Goal: Task Accomplishment & Management: Use online tool/utility

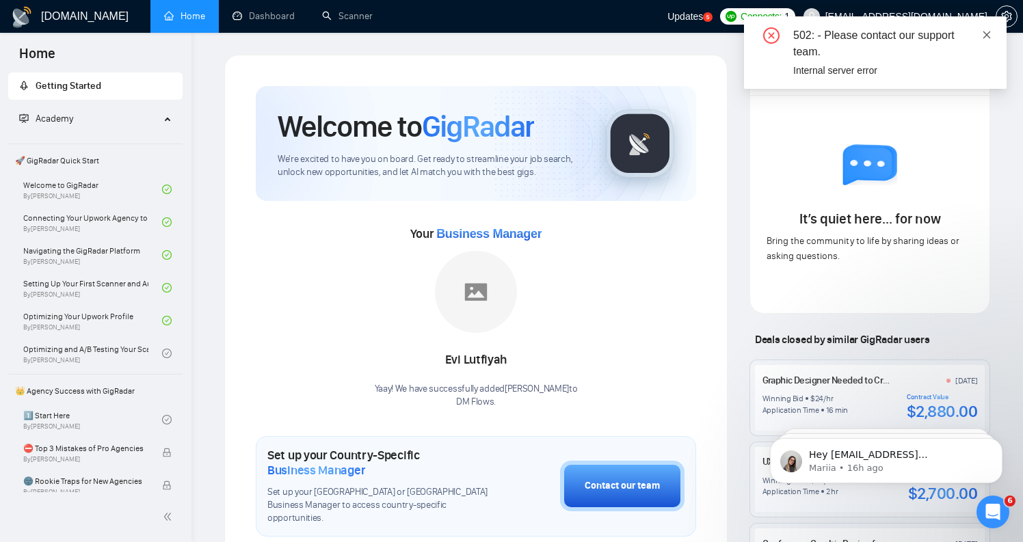
click at [986, 32] on icon "close" at bounding box center [987, 35] width 10 height 10
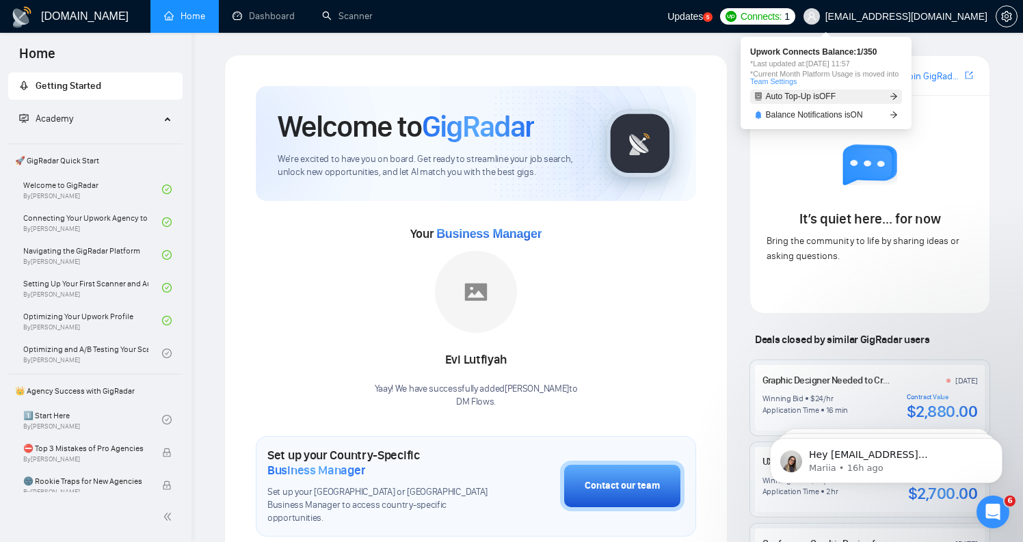
click at [828, 92] on span "Auto Top-Up is OFF" at bounding box center [801, 96] width 70 height 8
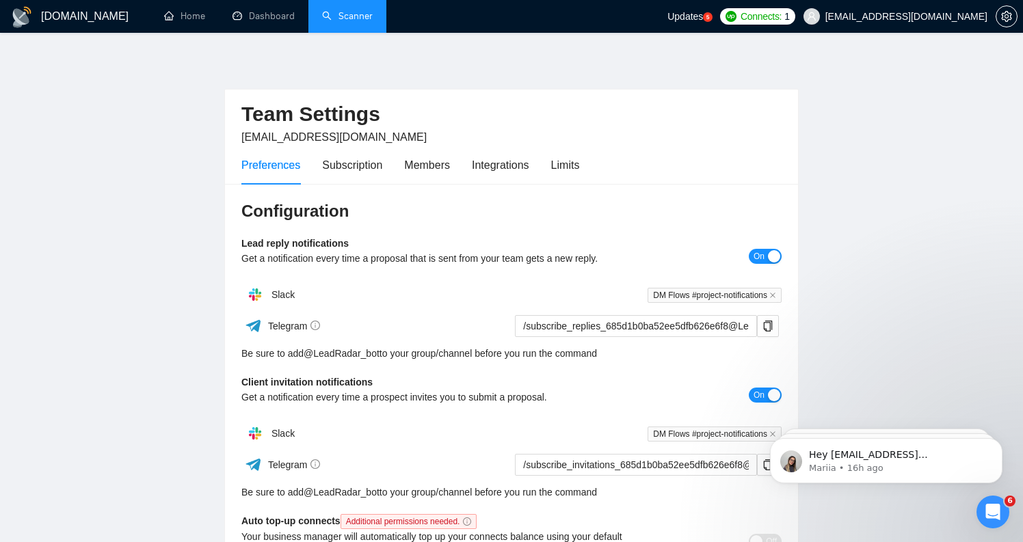
click at [342, 21] on link "Scanner" at bounding box center [347, 16] width 51 height 12
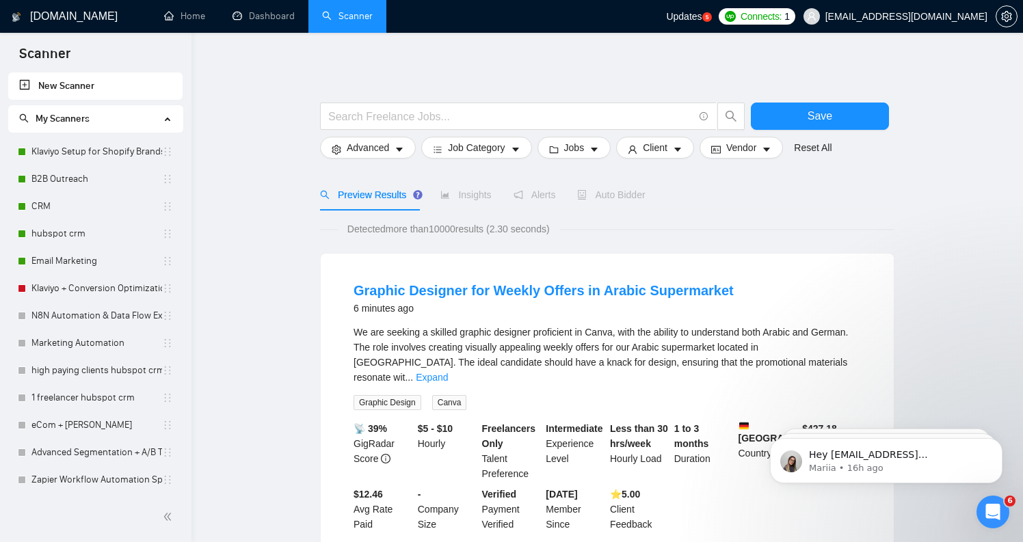
click at [522, 221] on span "Detected more than 10000 results (2.30 seconds)" at bounding box center [448, 228] width 221 height 15
click at [107, 262] on link "Email Marketing" at bounding box center [96, 260] width 131 height 27
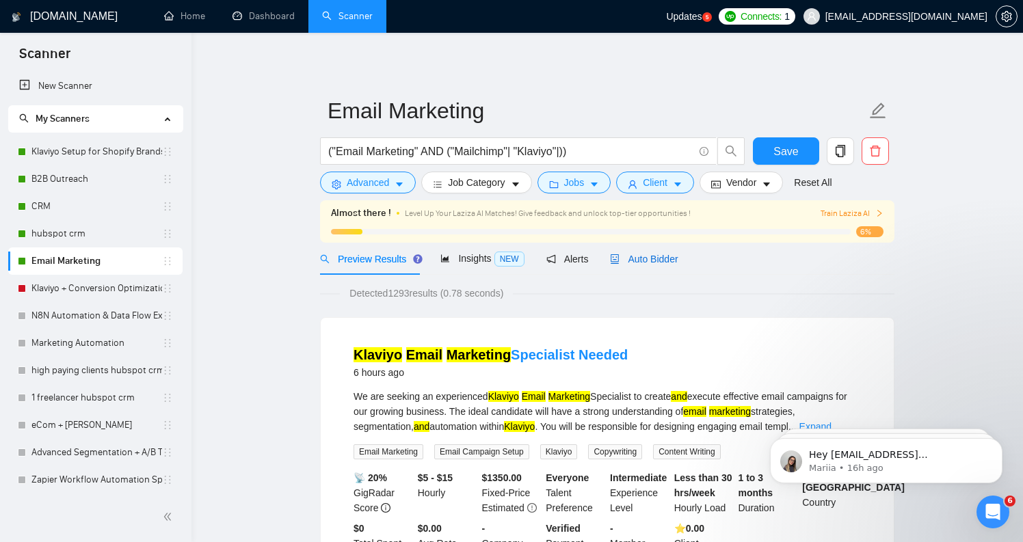
click at [658, 260] on span "Auto Bidder" at bounding box center [644, 259] width 68 height 11
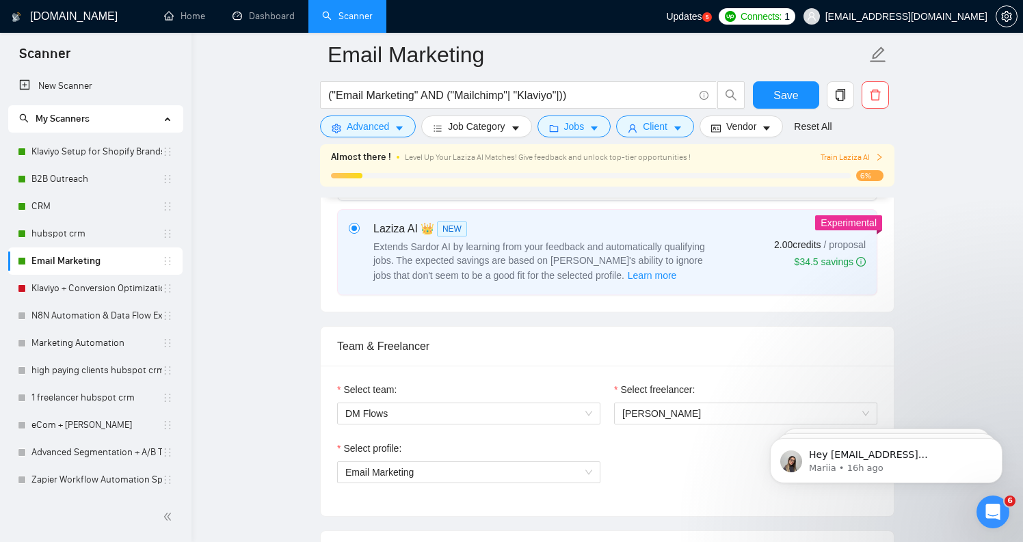
scroll to position [541, 0]
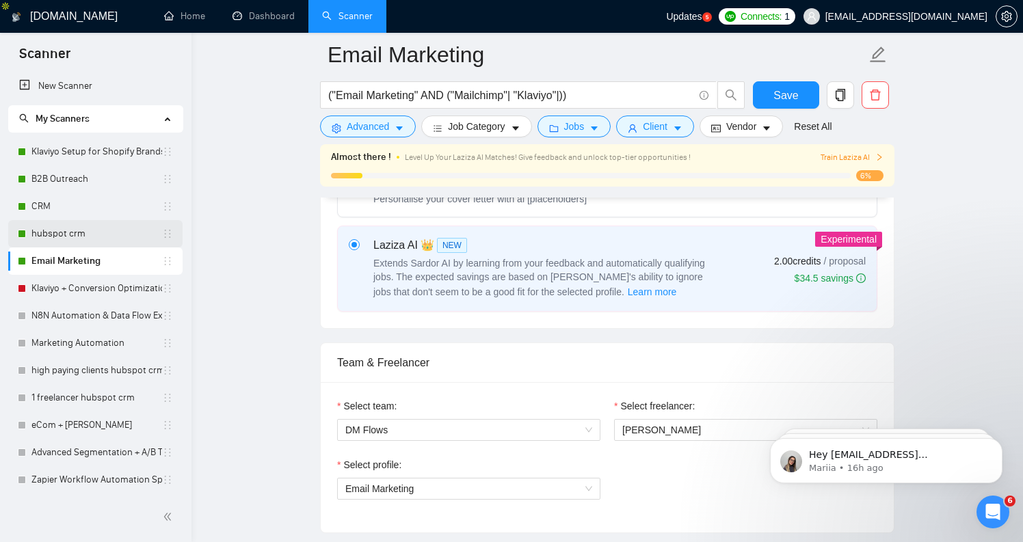
click at [79, 231] on link "hubspot crm" at bounding box center [96, 233] width 131 height 27
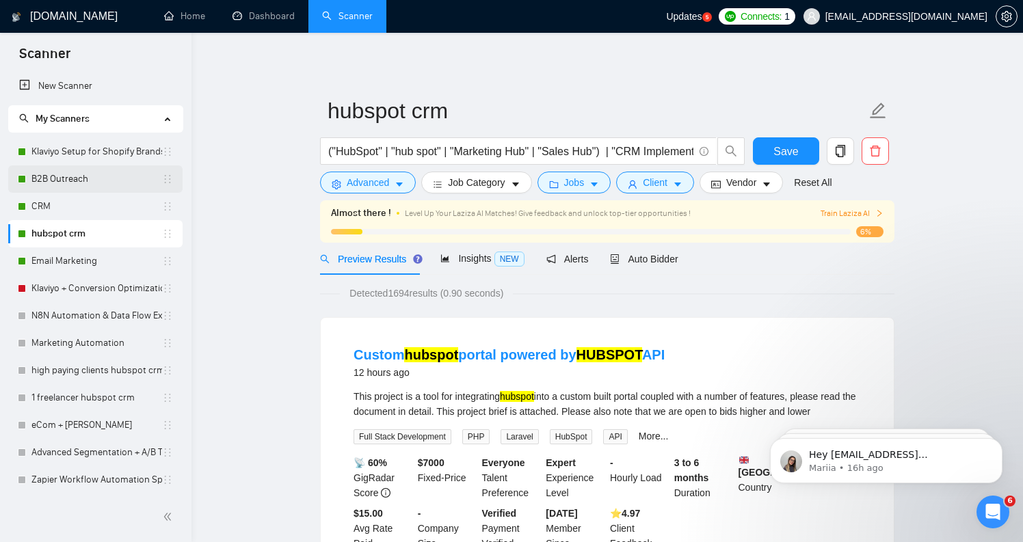
click at [73, 180] on link "B2B Outreach" at bounding box center [96, 178] width 131 height 27
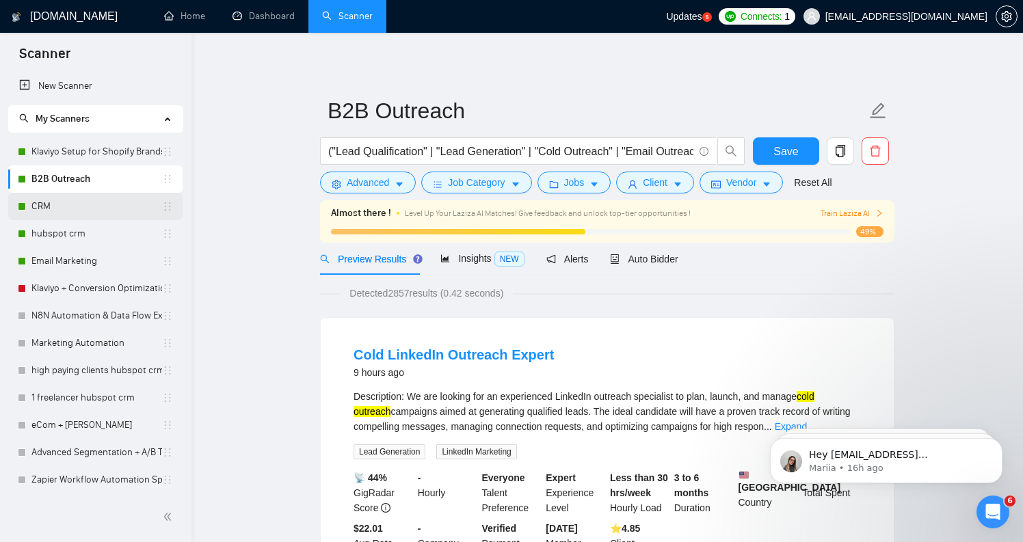
click at [85, 204] on link "CRM" at bounding box center [96, 206] width 131 height 27
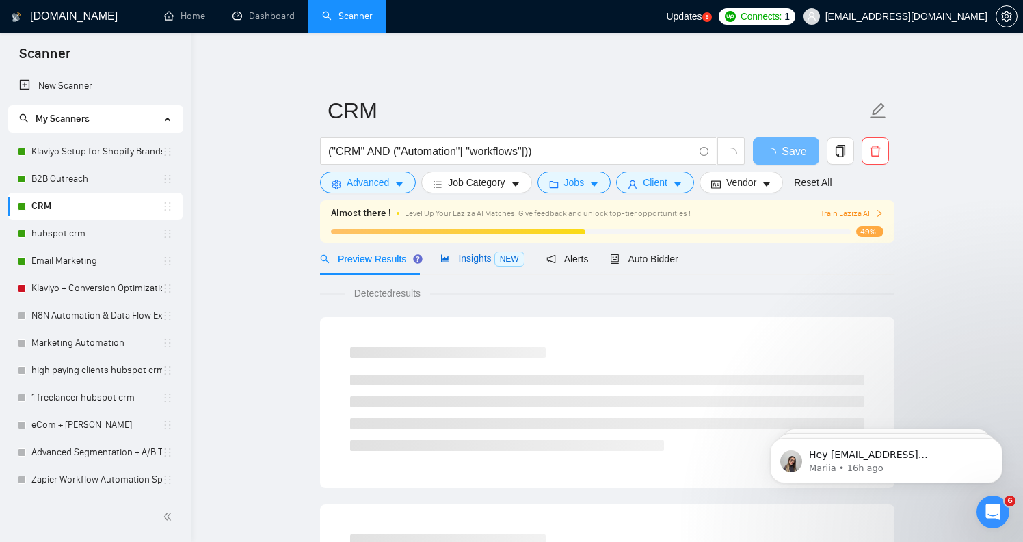
click at [479, 254] on span "Insights NEW" at bounding box center [481, 258] width 83 height 11
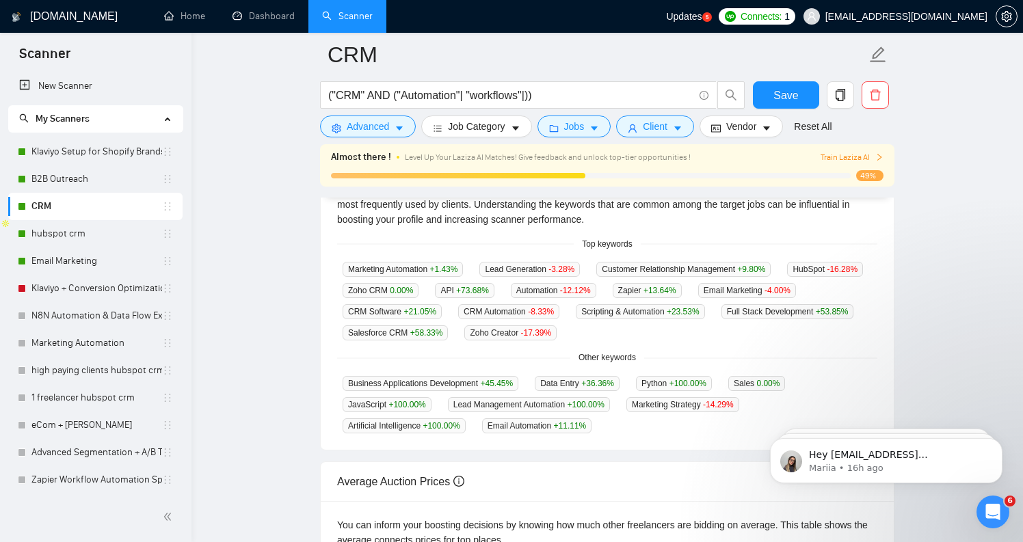
scroll to position [324, 0]
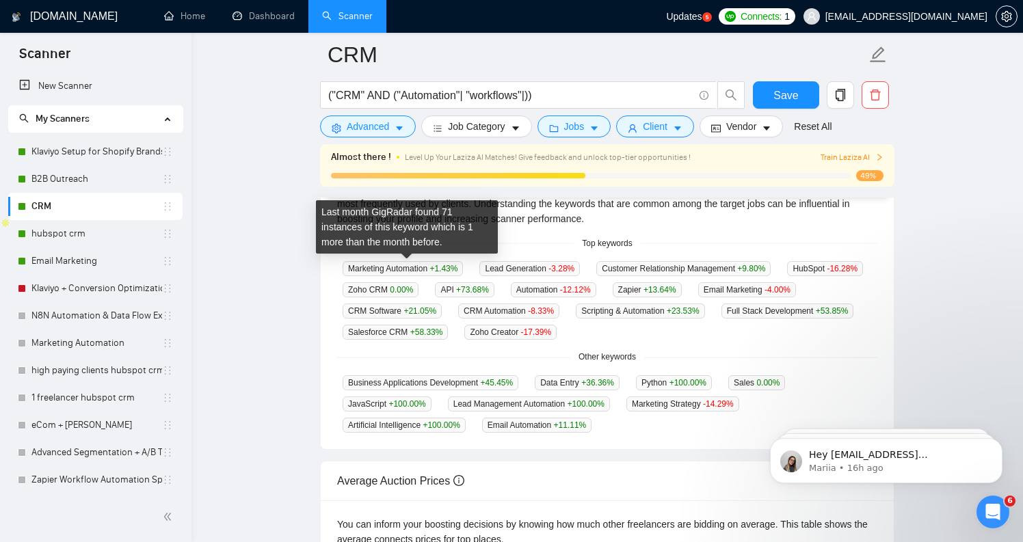
click at [388, 268] on span "Marketing Automation +1.43 %" at bounding box center [402, 268] width 120 height 15
copy span "Marketing Automation +1.43 %"
click at [388, 268] on span "Marketing Automation +1.43 %" at bounding box center [402, 268] width 120 height 15
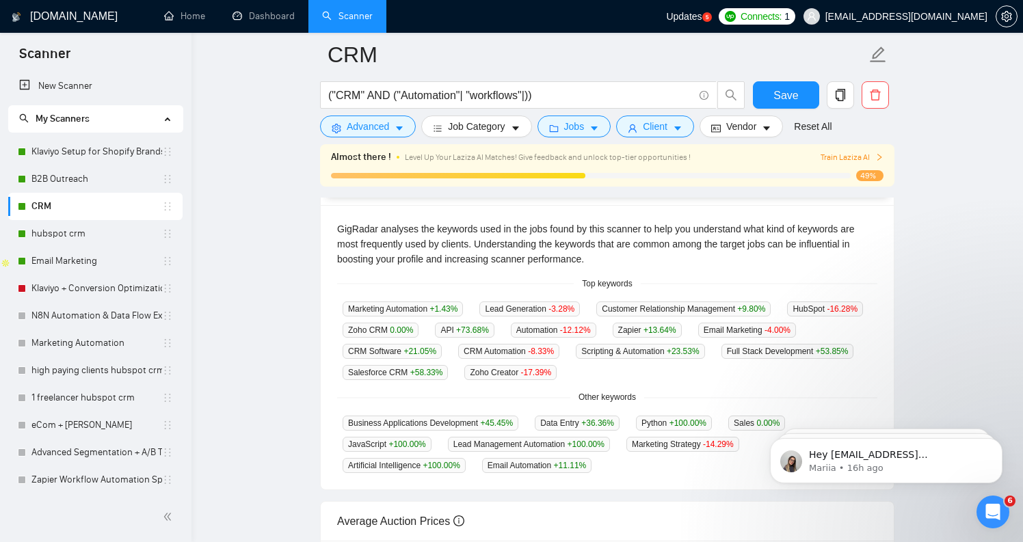
scroll to position [284, 0]
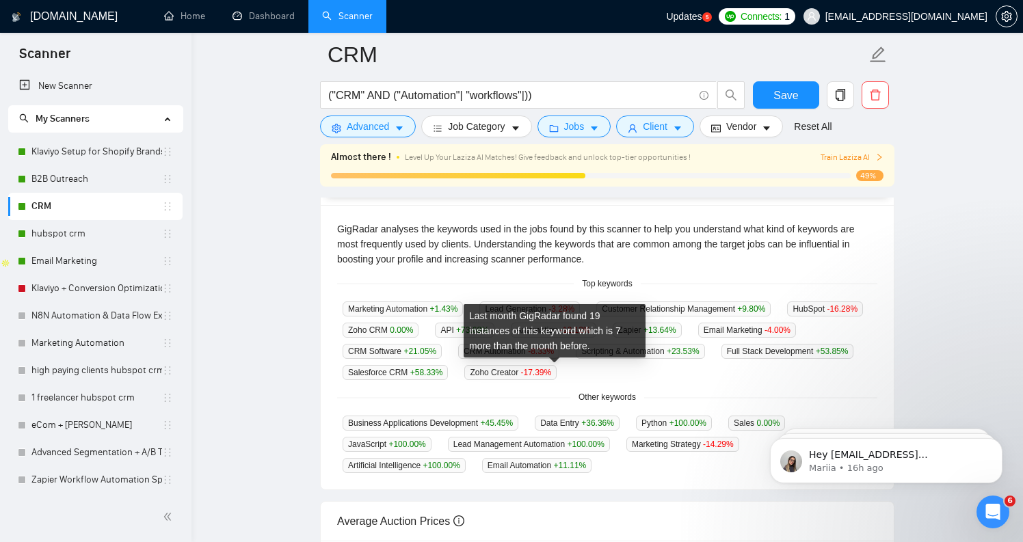
click at [448, 365] on span "Salesforce CRM +58.33 %" at bounding box center [394, 372] width 105 height 15
click at [448, 366] on span "Salesforce CRM +58.33 %" at bounding box center [394, 372] width 105 height 15
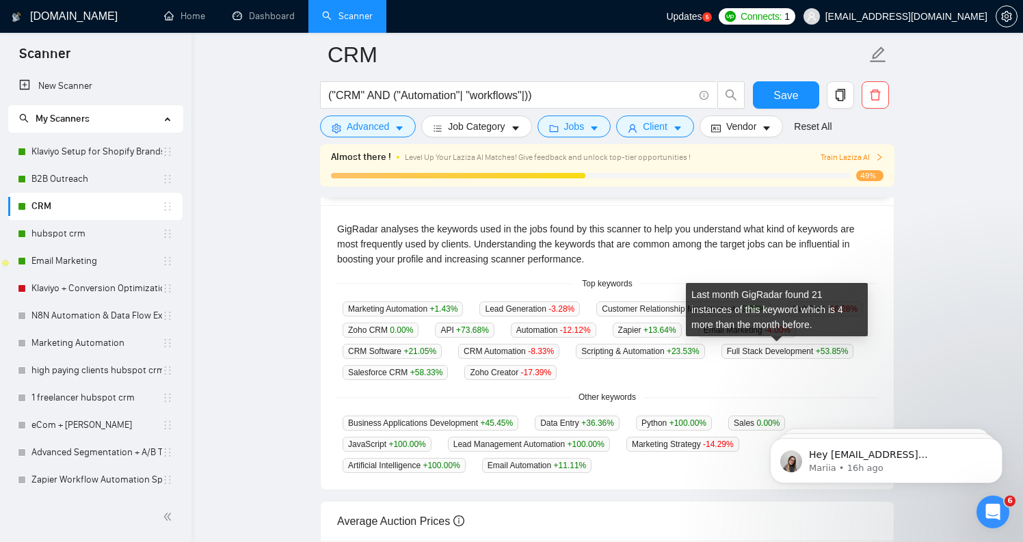
click at [704, 347] on span "Scripting & Automation +23.53 %" at bounding box center [640, 351] width 129 height 15
copy span "Scripting & Automation"
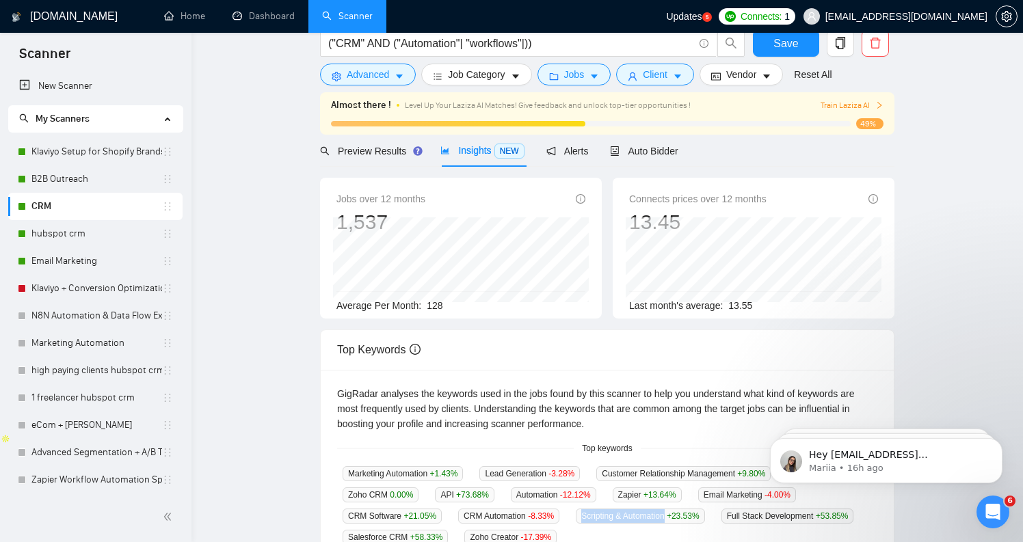
scroll to position [0, 0]
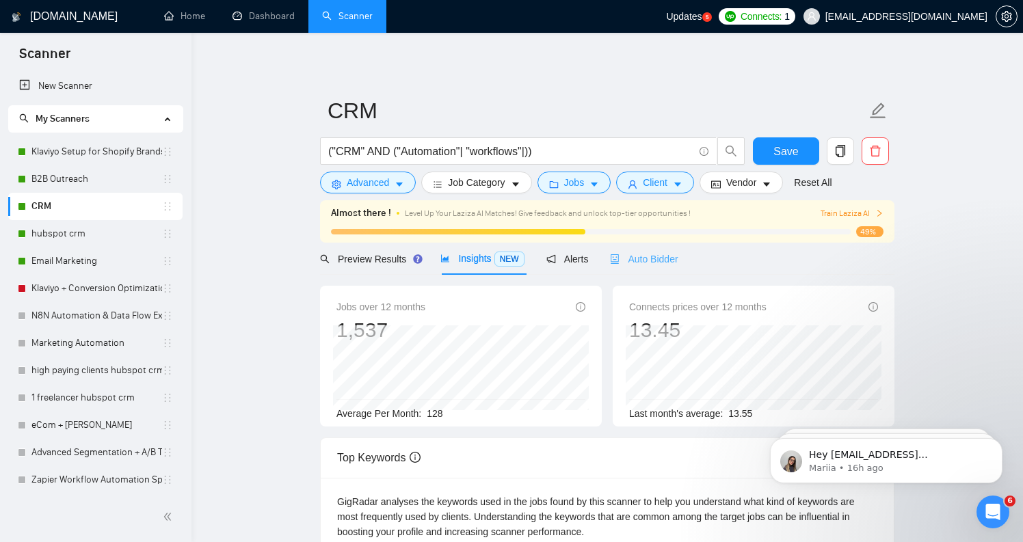
click at [669, 266] on div "Auto Bidder" at bounding box center [644, 259] width 68 height 32
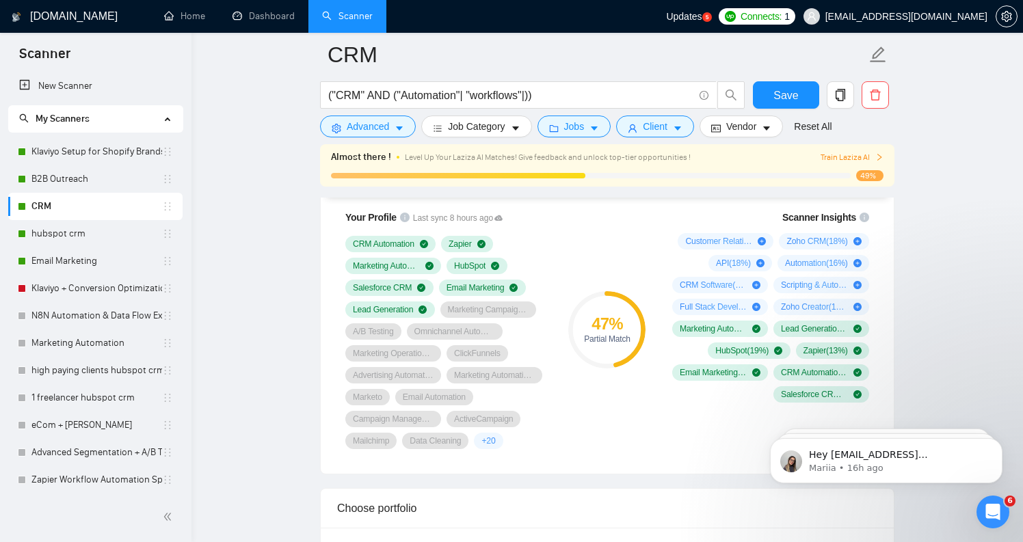
scroll to position [935, 0]
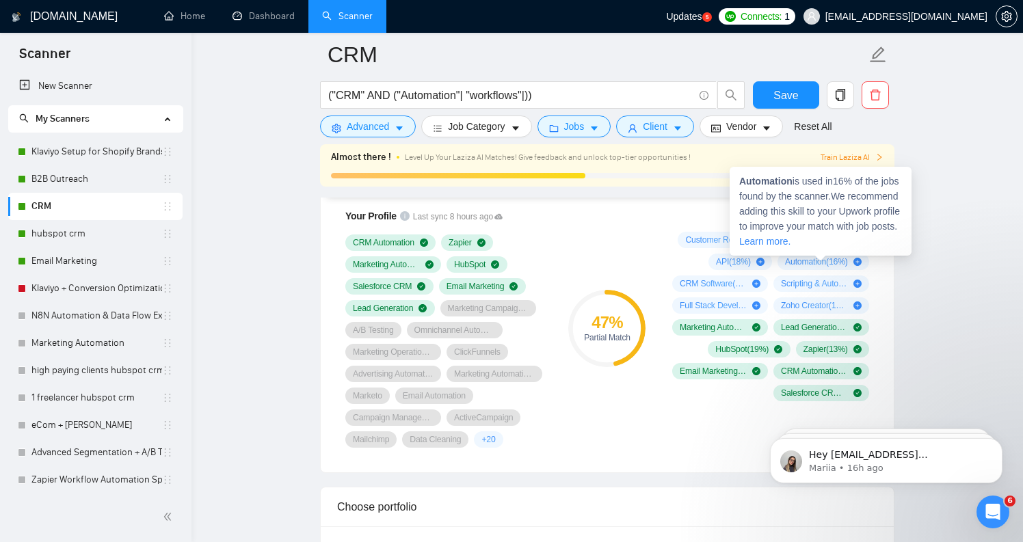
click at [807, 260] on span "Automation ( 16 %)" at bounding box center [816, 261] width 63 height 11
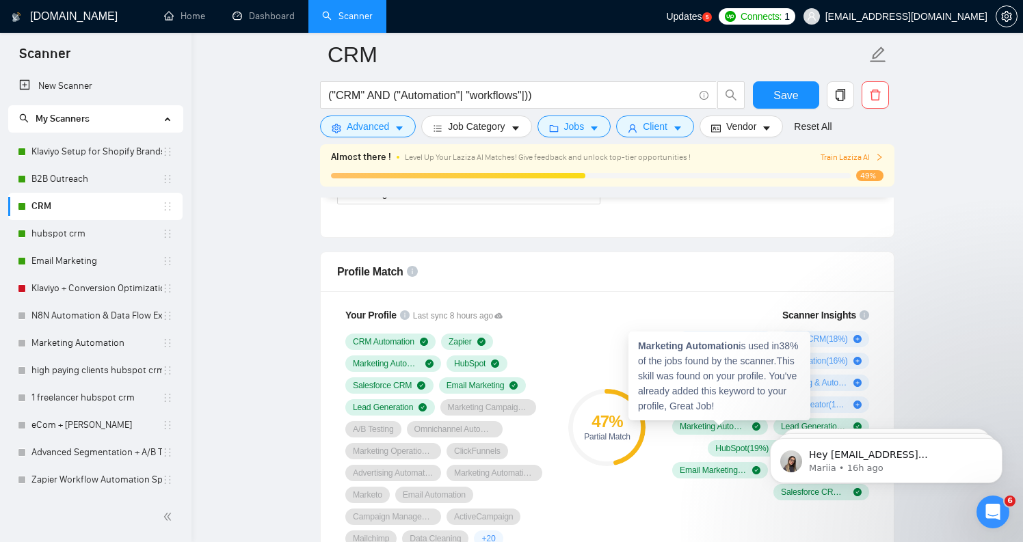
scroll to position [834, 0]
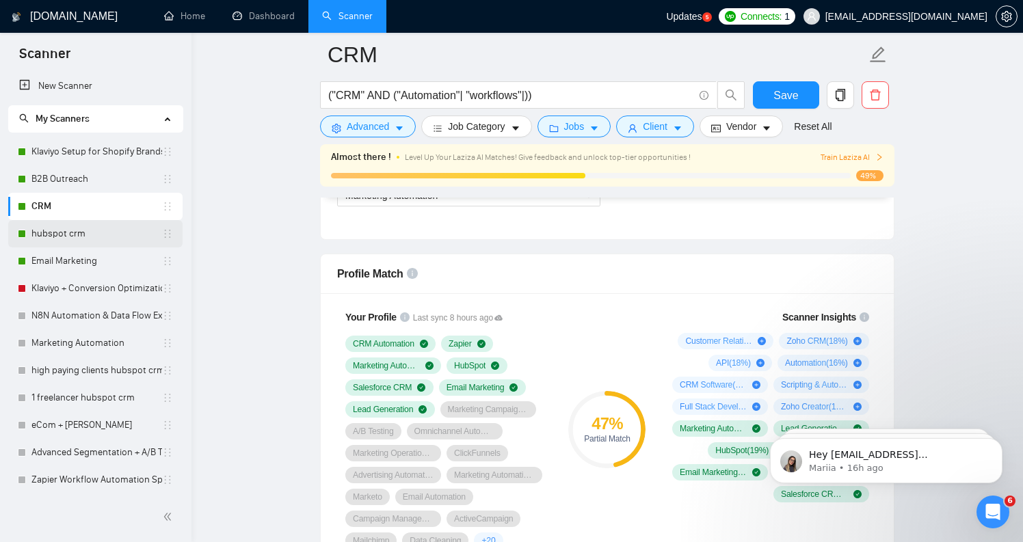
click at [114, 238] on link "hubspot crm" at bounding box center [96, 233] width 131 height 27
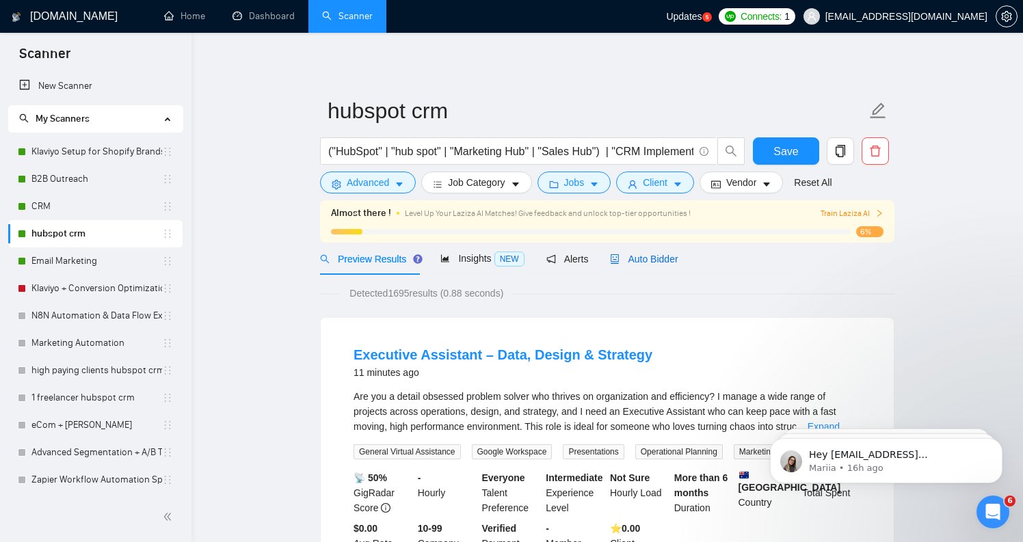
click at [651, 254] on span "Auto Bidder" at bounding box center [644, 259] width 68 height 11
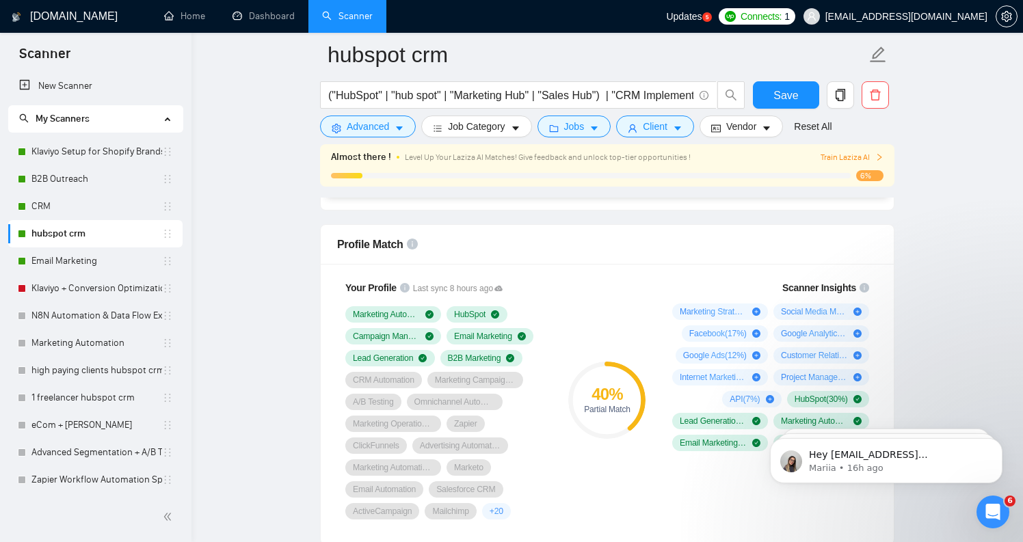
scroll to position [880, 0]
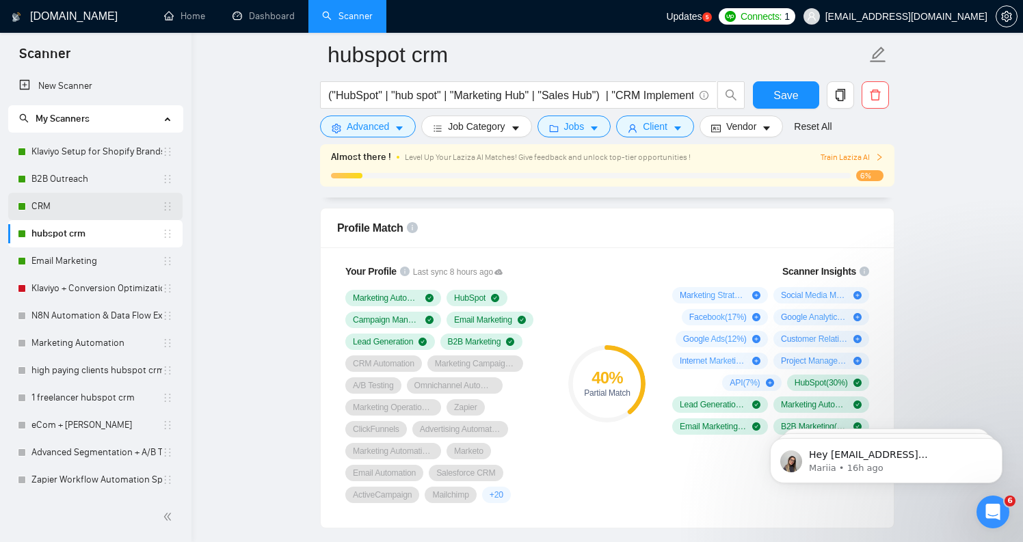
click at [116, 209] on link "CRM" at bounding box center [96, 206] width 131 height 27
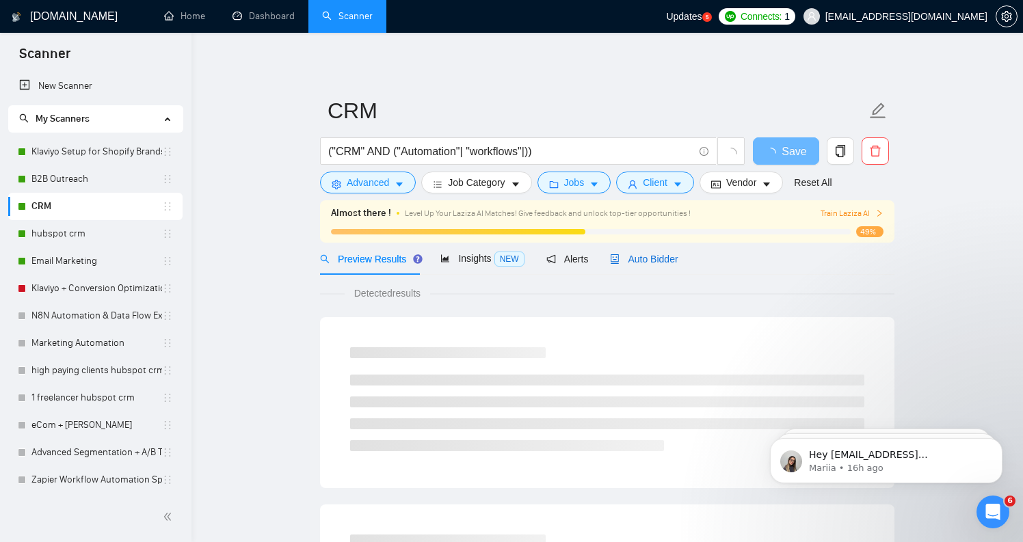
click at [633, 262] on span "Auto Bidder" at bounding box center [644, 259] width 68 height 11
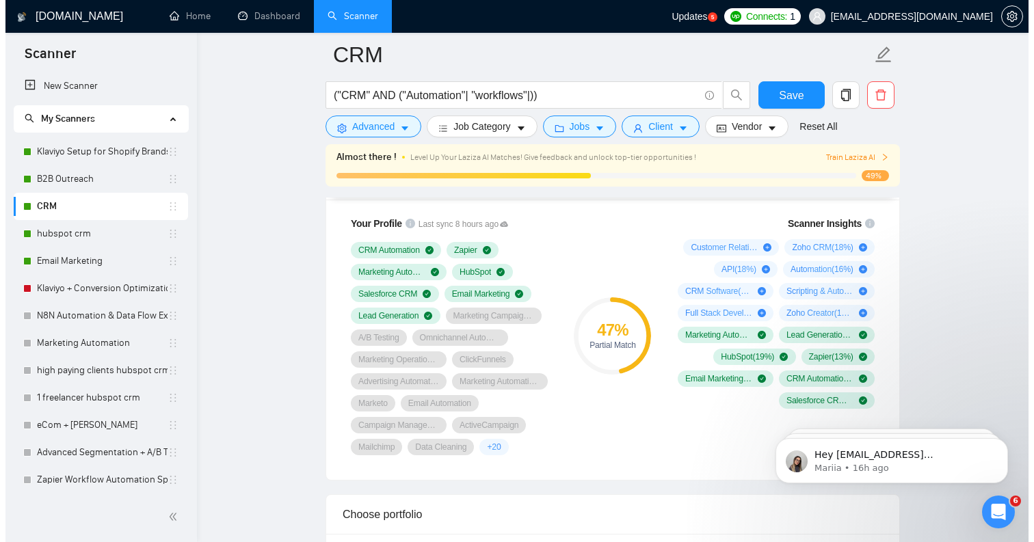
scroll to position [921, 0]
